Goal: Check status: Check status

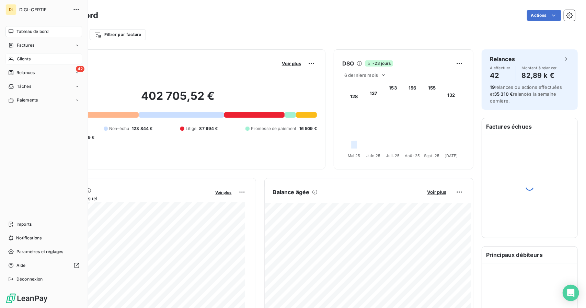
click at [12, 63] on div "Clients" at bounding box center [43, 59] width 77 height 11
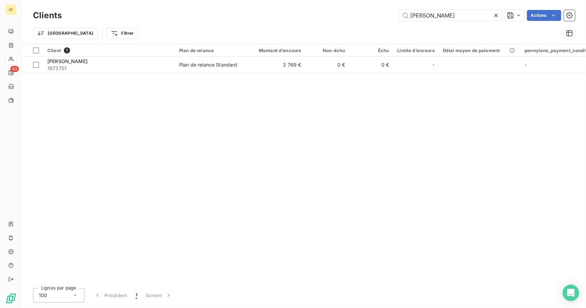
type input "[PERSON_NAME]"
click at [283, 67] on td "3 769 €" at bounding box center [276, 65] width 59 height 16
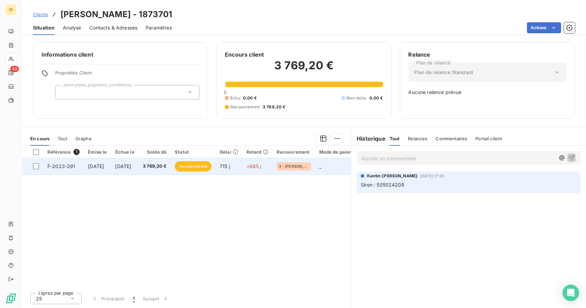
click at [242, 166] on td "715 j" at bounding box center [229, 166] width 27 height 16
